Goal: Information Seeking & Learning: Learn about a topic

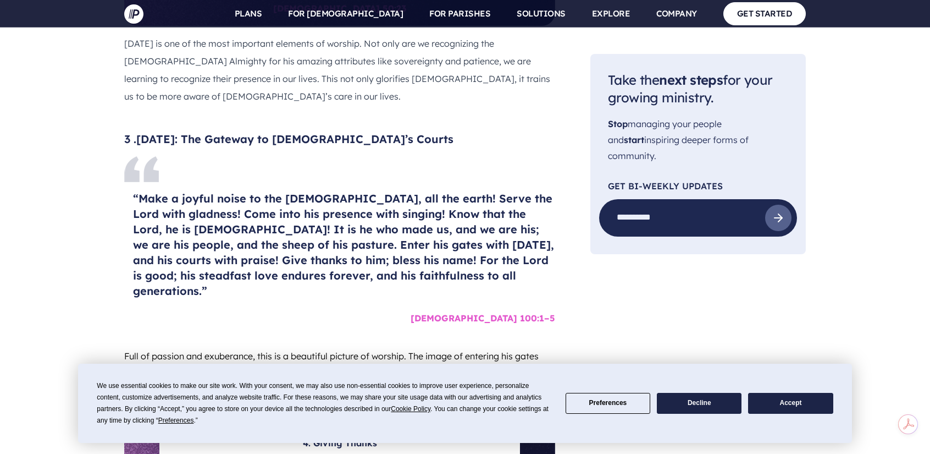
scroll to position [1427, 0]
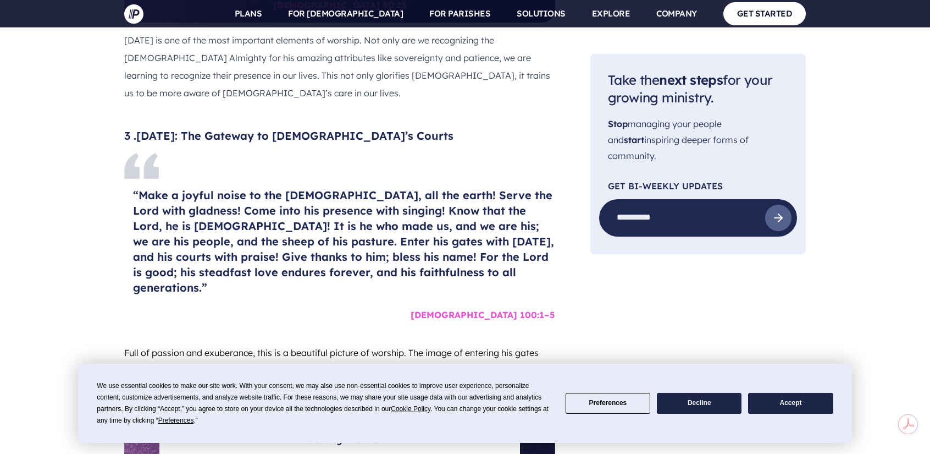
click at [484, 218] on h4 "“Make a joyful noise to the [DEMOGRAPHIC_DATA], all the earth! Serve the Lord w…" at bounding box center [344, 241] width 422 height 108
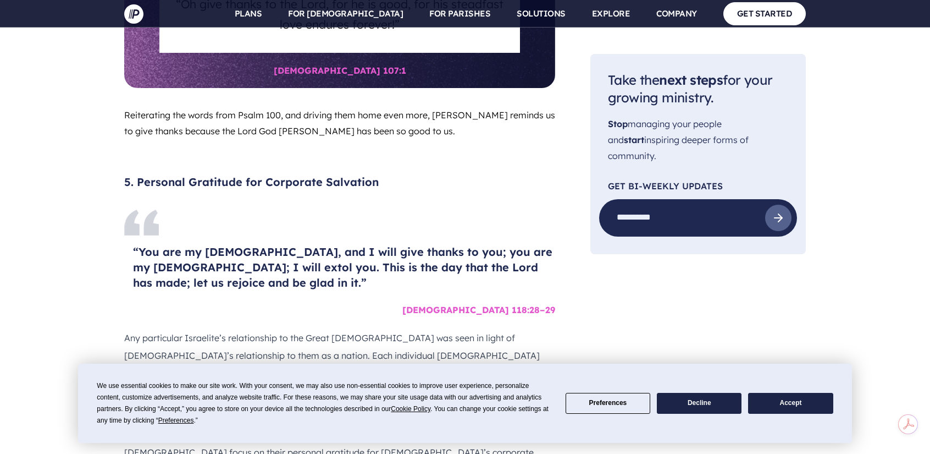
scroll to position [1890, 0]
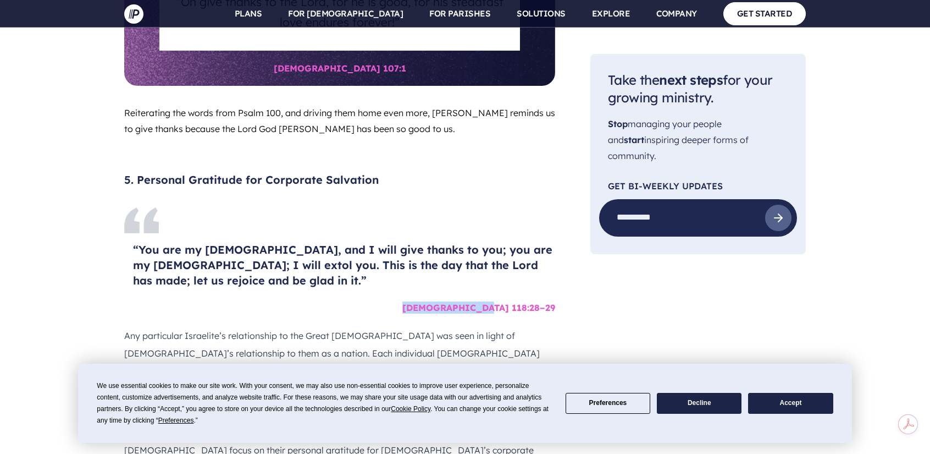
drag, startPoint x: 483, startPoint y: 258, endPoint x: 567, endPoint y: 249, distance: 84.6
copy h6 "[DEMOGRAPHIC_DATA] 118:28–29"
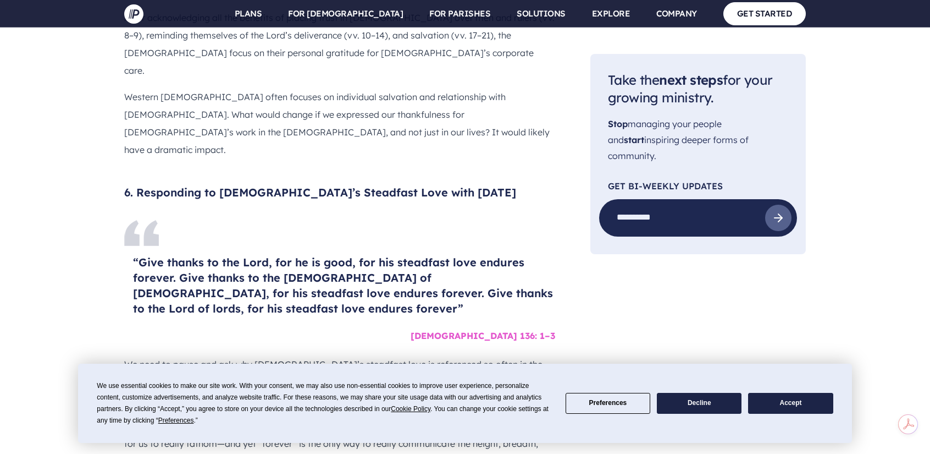
scroll to position [2280, 0]
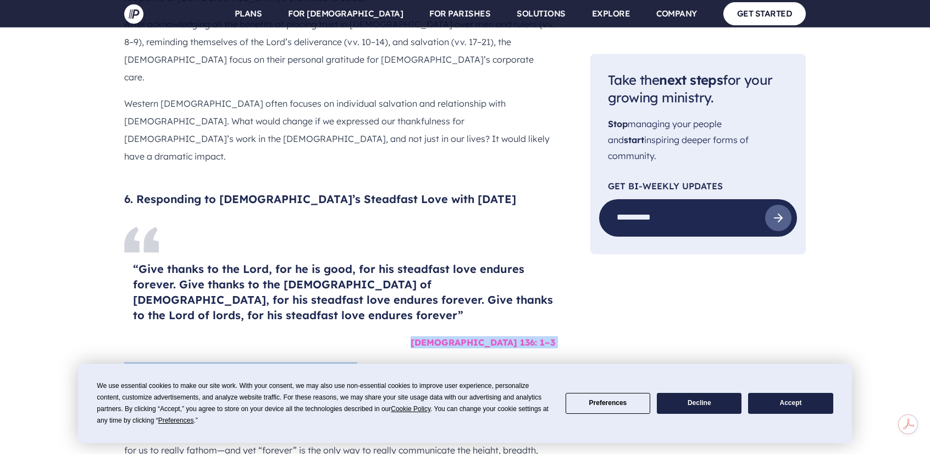
drag, startPoint x: 333, startPoint y: 259, endPoint x: 413, endPoint y: 229, distance: 86.3
click at [465, 331] on h6 "[DEMOGRAPHIC_DATA] 136: 1–3" at bounding box center [344, 341] width 422 height 21
drag, startPoint x: 479, startPoint y: 242, endPoint x: 572, endPoint y: 236, distance: 92.5
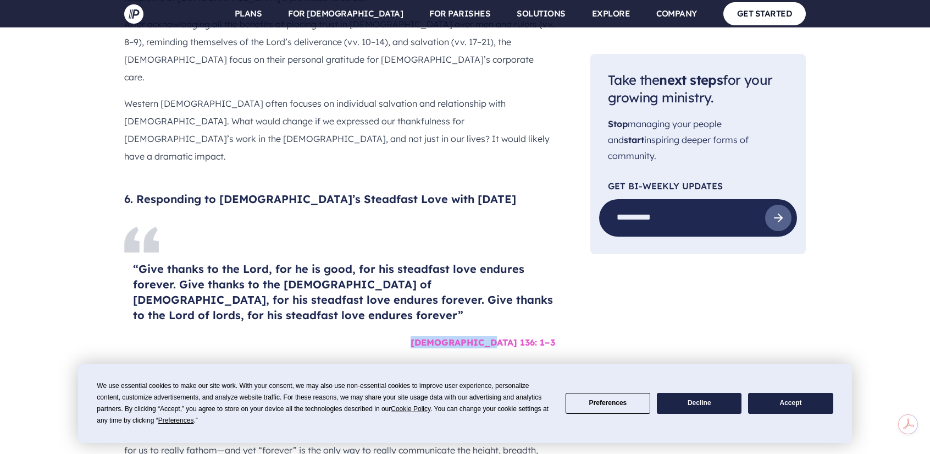
copy h6 "[DEMOGRAPHIC_DATA] 136: 1–3"
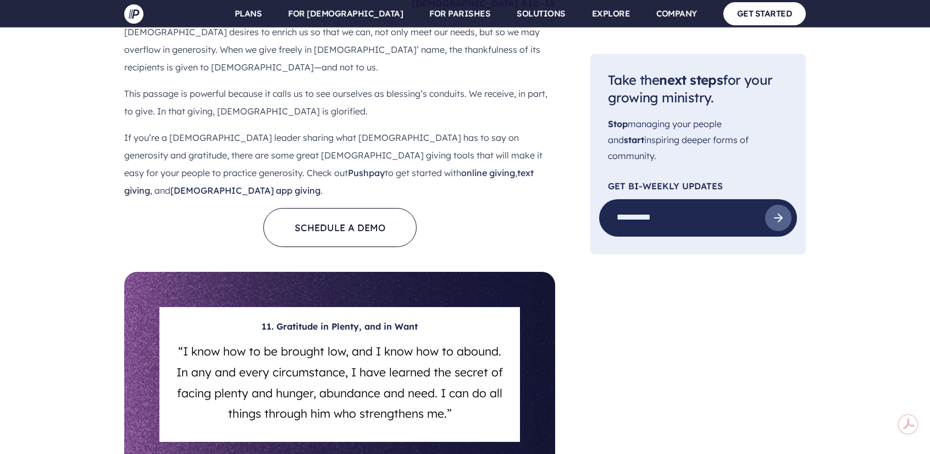
scroll to position [4500, 0]
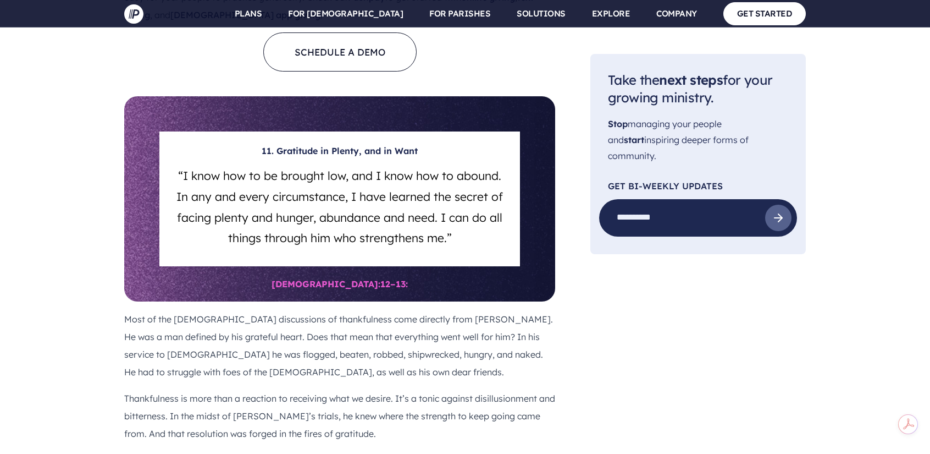
click at [422, 389] on p "Thankfulness is more than a reaction to receiving what we desire. It’s a tonic …" at bounding box center [339, 415] width 431 height 53
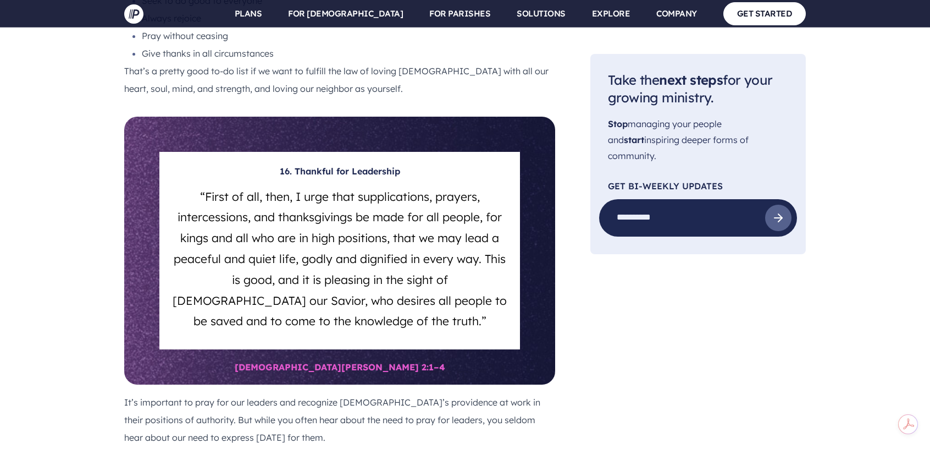
scroll to position [6565, 0]
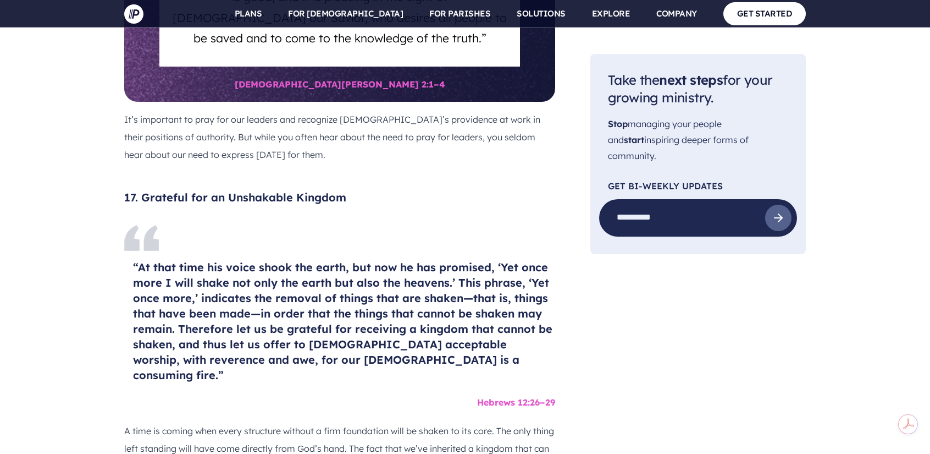
scroll to position [6880, 0]
